Goal: Go to known website: Access a specific website the user already knows

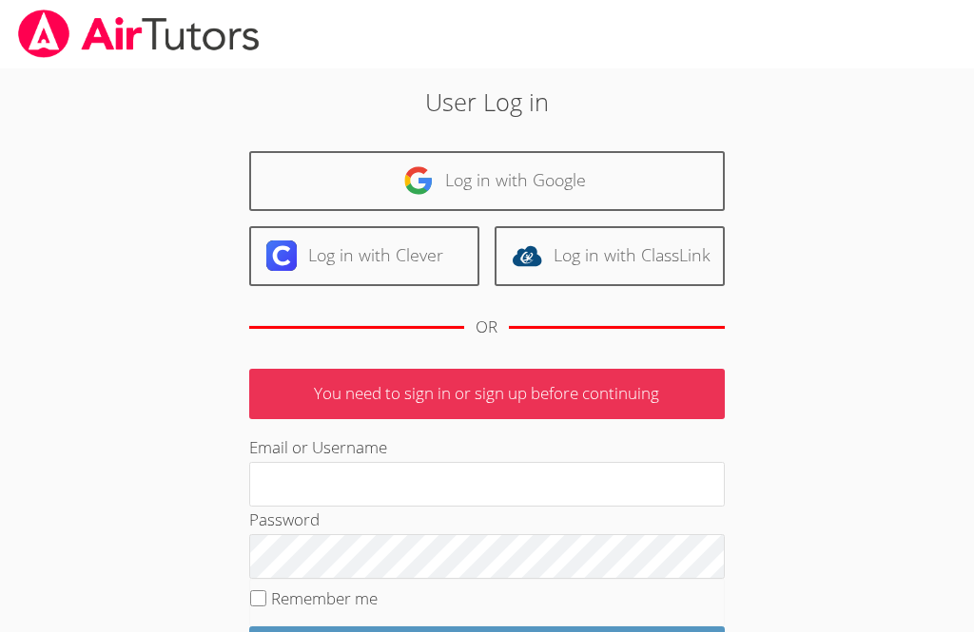
click at [594, 185] on link "Log in with Google" at bounding box center [487, 181] width 476 height 60
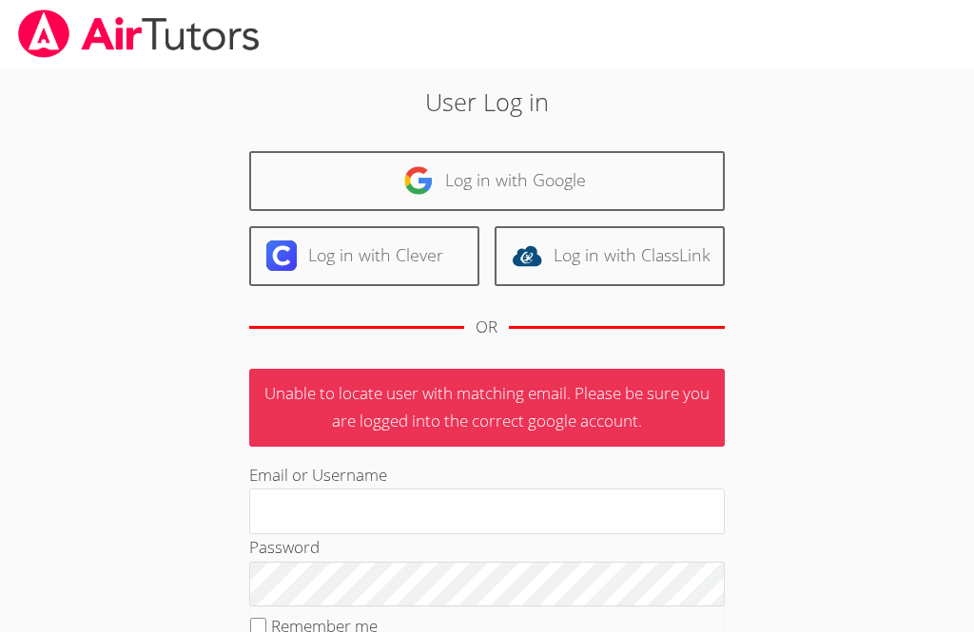
click at [555, 181] on link "Log in with Google" at bounding box center [487, 181] width 476 height 60
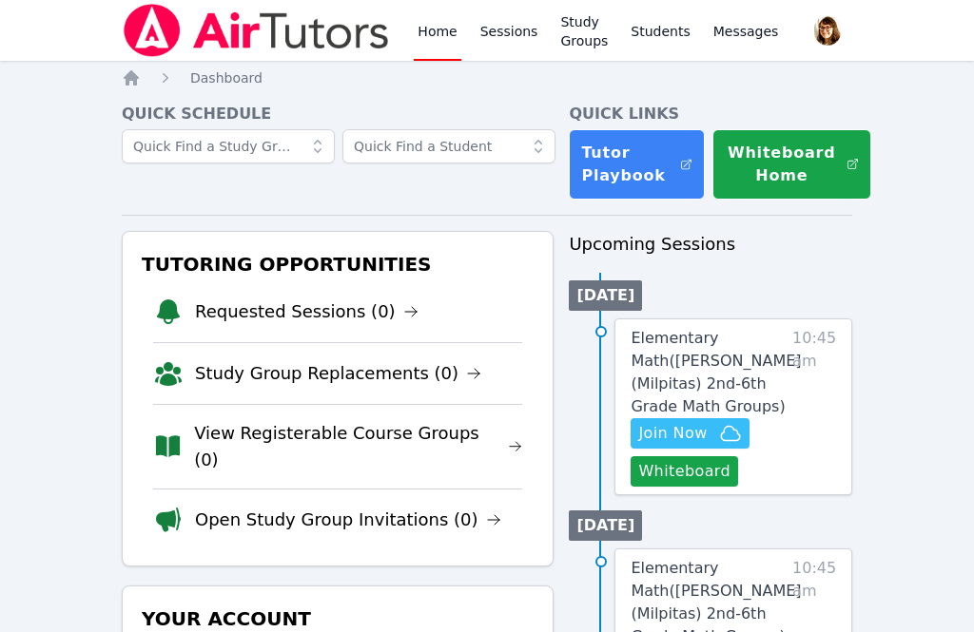
click at [704, 482] on button "Whiteboard" at bounding box center [684, 472] width 107 height 30
